Goal: Task Accomplishment & Management: Manage account settings

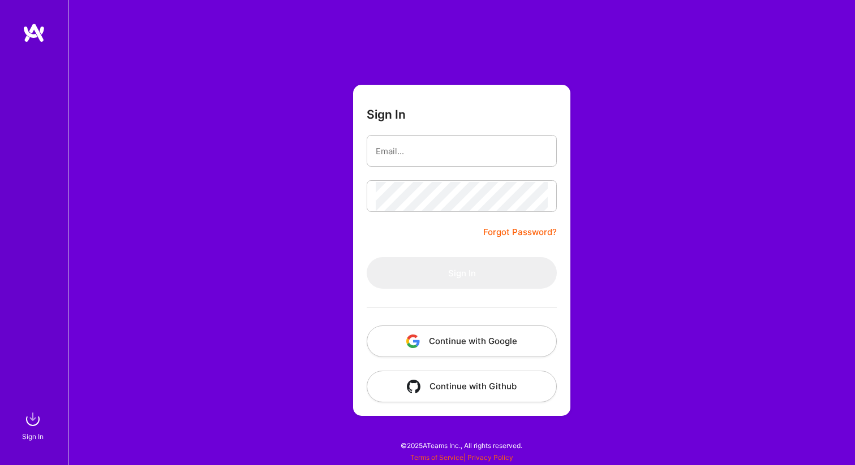
click at [497, 342] on button "Continue with Google" at bounding box center [462, 342] width 190 height 32
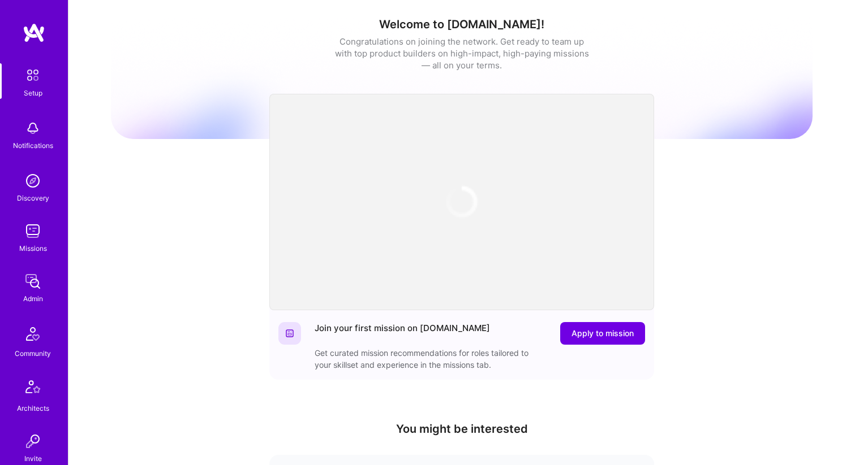
click at [33, 228] on img at bounding box center [32, 231] width 23 height 23
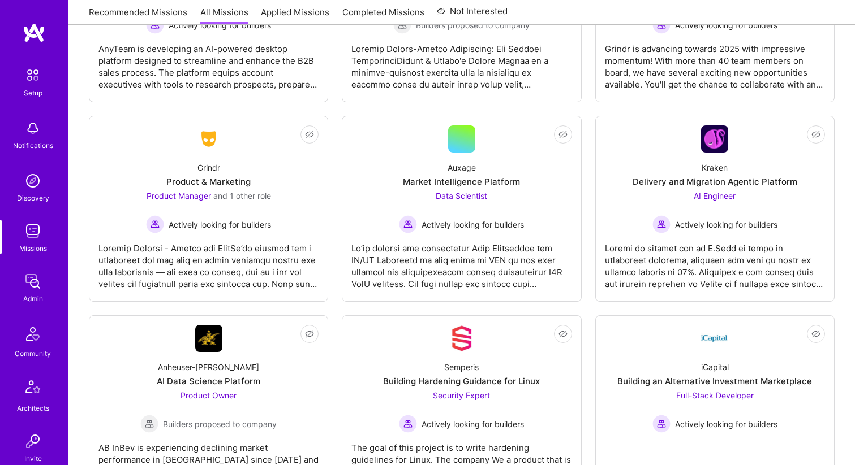
scroll to position [3921, 0]
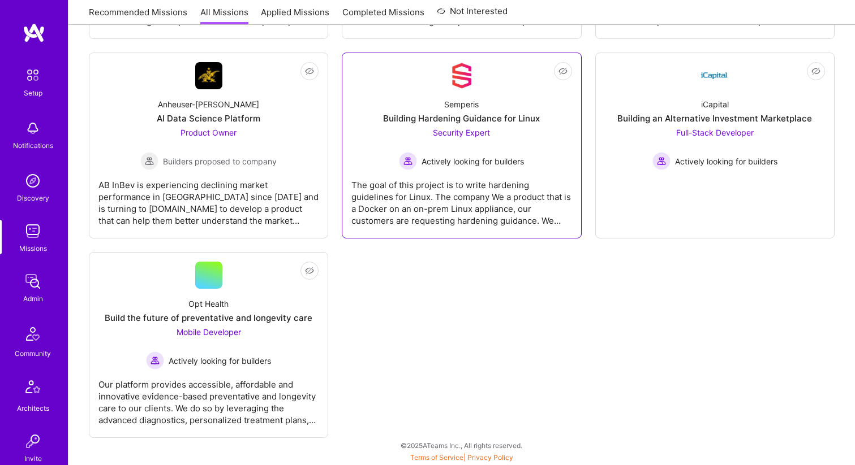
click at [394, 101] on div "Semperis Building Hardening Guidance for Linux Security Expert Actively looking…" at bounding box center [461, 129] width 220 height 81
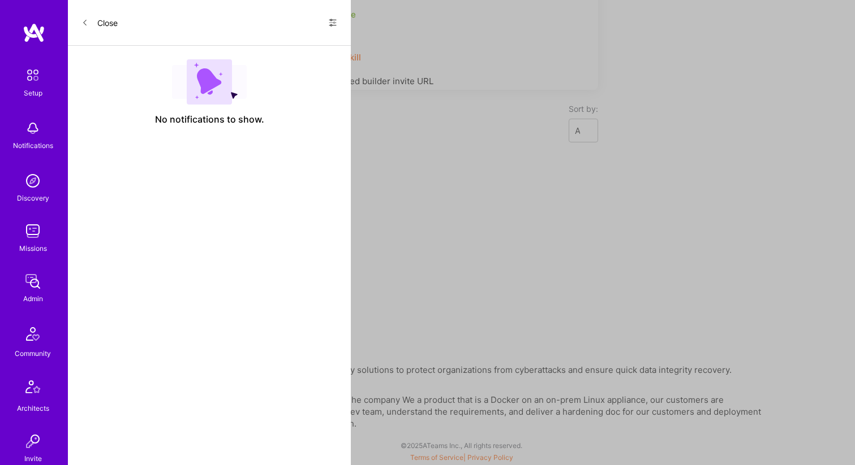
scroll to position [3921, 0]
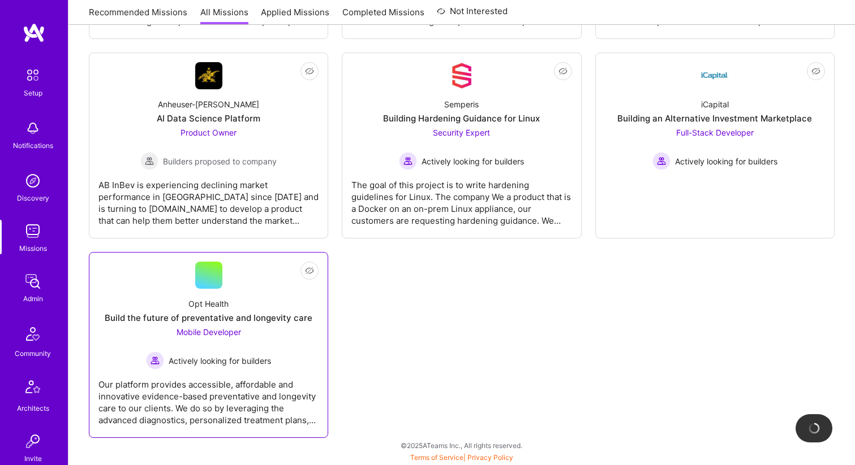
click at [223, 318] on div "Build the future of preventative and longevity care" at bounding box center [209, 318] width 208 height 12
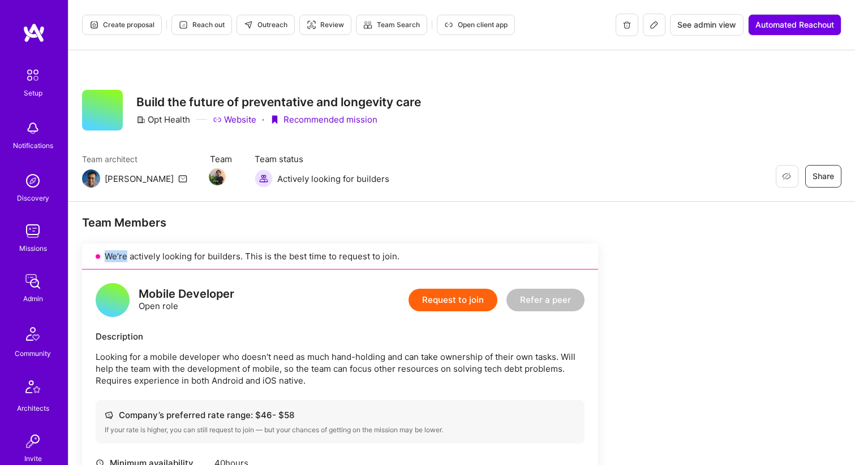
drag, startPoint x: 402, startPoint y: 257, endPoint x: 126, endPoint y: 262, distance: 276.1
click at [126, 262] on div "We’re actively looking for builders. This is the best time to request to join." at bounding box center [340, 257] width 516 height 26
click at [117, 258] on div "We’re actively looking for builders. This is the best time to request to join." at bounding box center [340, 257] width 516 height 26
drag, startPoint x: 107, startPoint y: 258, endPoint x: 238, endPoint y: 260, distance: 131.2
click at [238, 260] on div "We’re actively looking for builders. This is the best time to request to join." at bounding box center [340, 257] width 516 height 26
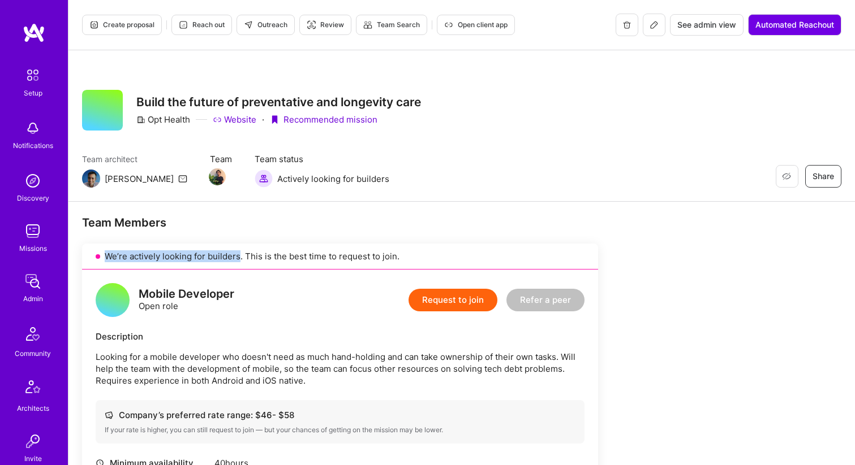
copy div "We’re actively looking for builders"
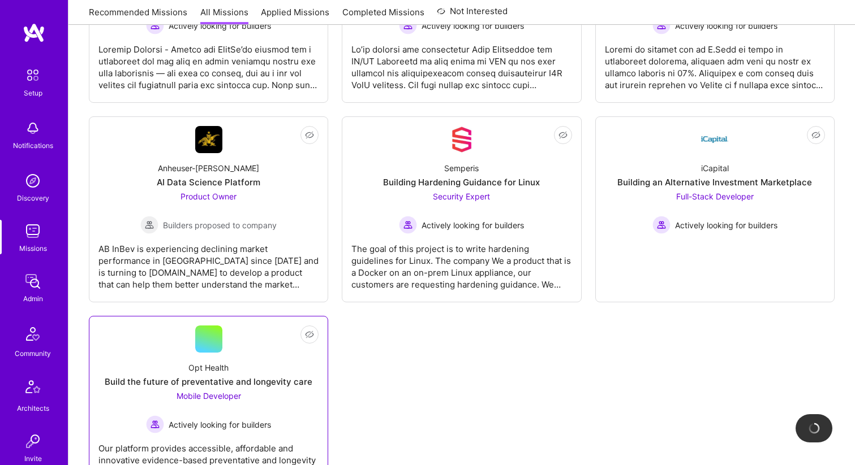
scroll to position [3775, 0]
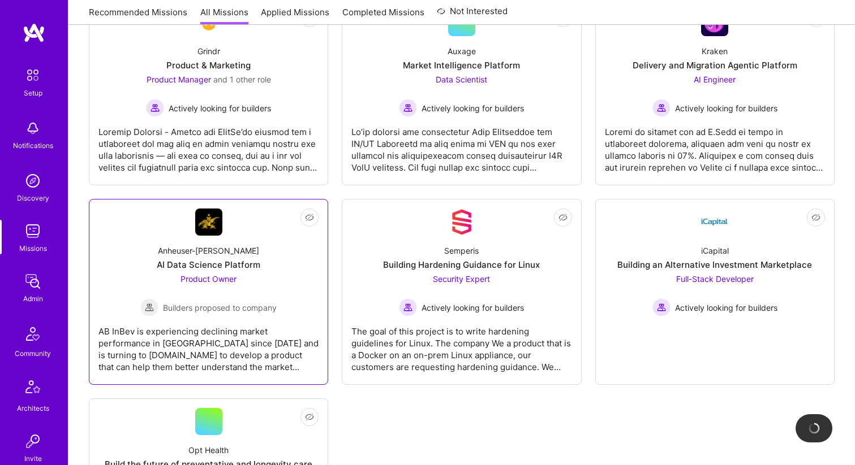
click at [304, 313] on div "Anheuser-[PERSON_NAME] Data Science Platform Product Owner Builders proposed to…" at bounding box center [208, 276] width 220 height 81
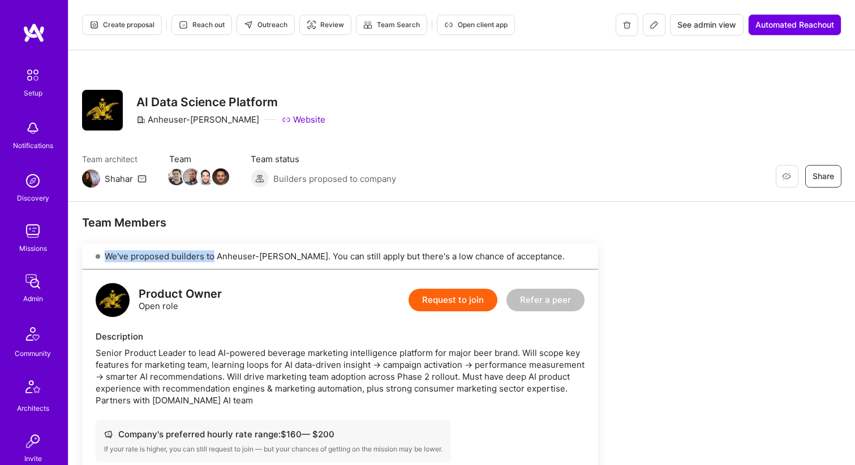
drag, startPoint x: 214, startPoint y: 257, endPoint x: 104, endPoint y: 258, distance: 109.7
click at [104, 258] on div "We've proposed builders to Anheuser-[PERSON_NAME]. You can still apply but ther…" at bounding box center [340, 257] width 516 height 26
copy div "We've proposed builders to"
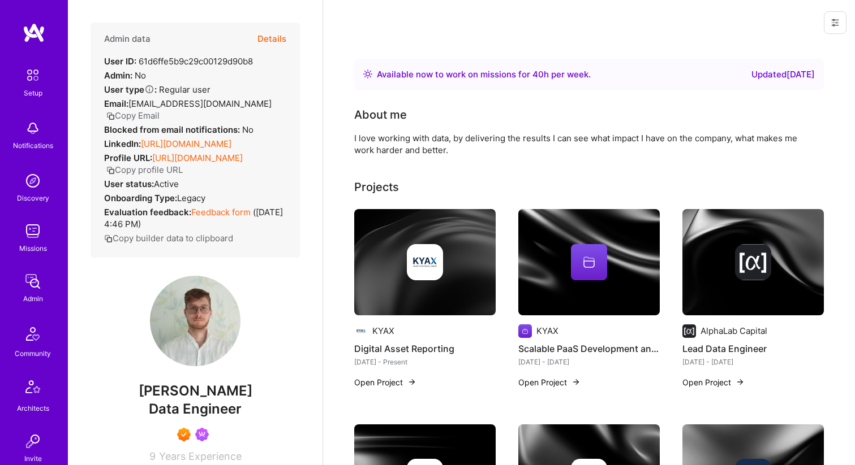
click at [839, 27] on button at bounding box center [835, 22] width 23 height 23
click at [799, 45] on button "Login as Jakub" at bounding box center [786, 48] width 119 height 29
